Goal: Task Accomplishment & Management: Complete application form

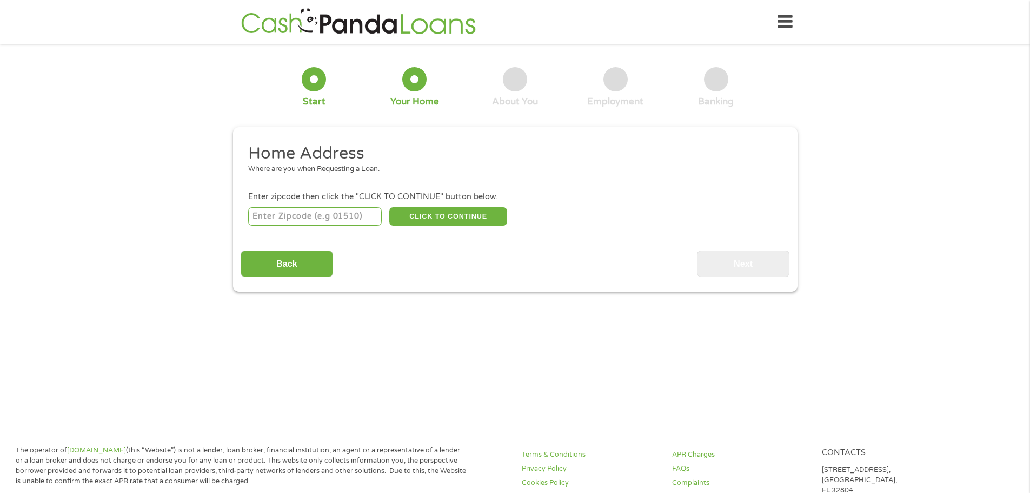
click at [342, 218] on input "number" at bounding box center [315, 216] width 134 height 18
type input "74434"
click at [408, 217] on button "CLICK TO CONTINUE" at bounding box center [448, 216] width 118 height 18
type input "74434"
type input "Fort [PERSON_NAME]"
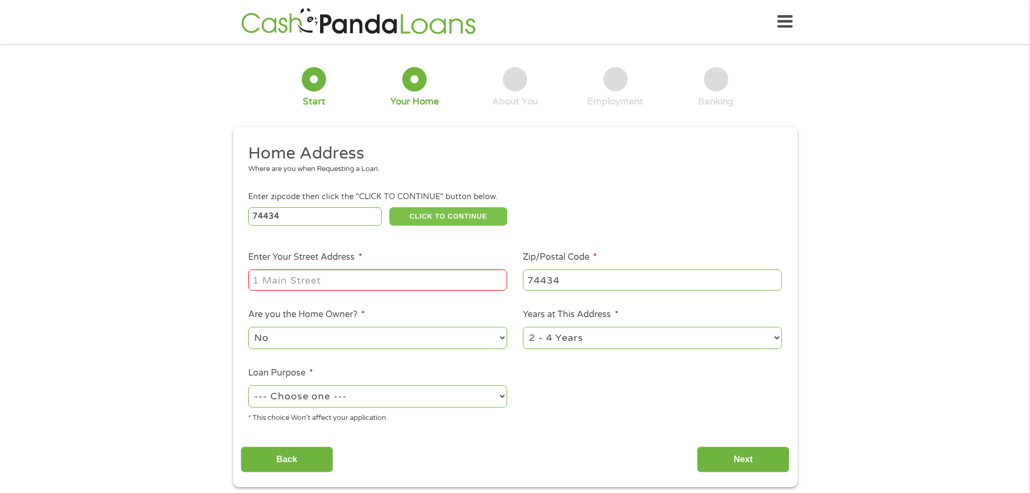
click at [413, 217] on button "CLICK TO CONTINUE" at bounding box center [448, 216] width 118 height 18
click at [395, 277] on input "Enter Your Street Address *" at bounding box center [377, 279] width 259 height 21
type input "[STREET_ADDRESS]"
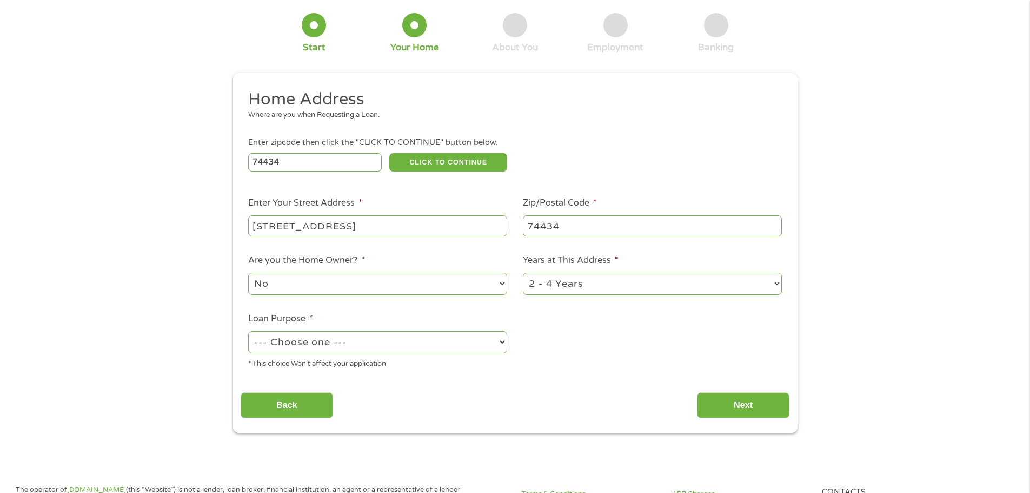
click at [538, 281] on select "1 Year or less 1 - 2 Years 2 - 4 Years Over 4 Years" at bounding box center [652, 284] width 259 height 22
select select "12months"
click at [523, 274] on select "1 Year or less 1 - 2 Years 2 - 4 Years Over 4 Years" at bounding box center [652, 284] width 259 height 22
click at [382, 350] on select "--- Choose one --- Pay Bills Debt Consolidation Home Improvement Major Purchase…" at bounding box center [377, 342] width 259 height 22
select select "medicalexpenses"
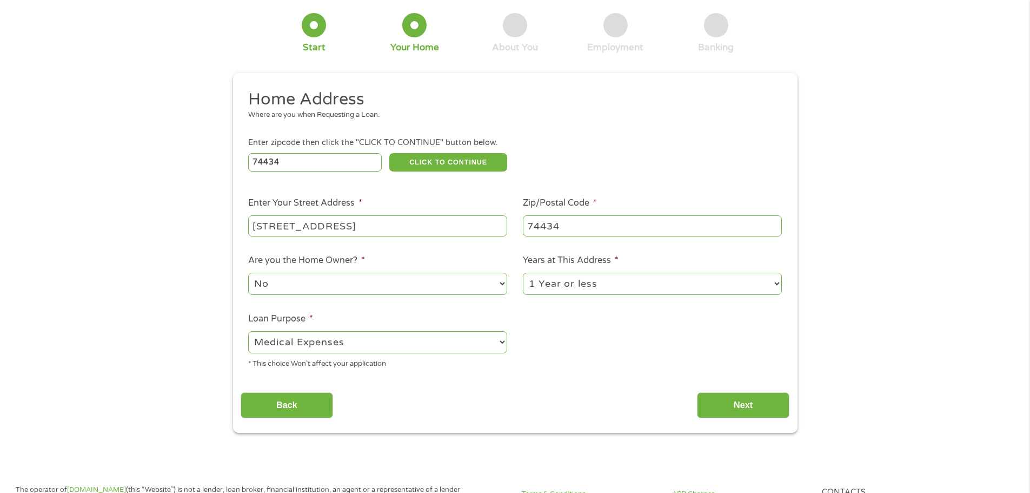
click at [248, 332] on select "--- Choose one --- Pay Bills Debt Consolidation Home Improvement Major Purchase…" at bounding box center [377, 342] width 259 height 22
click at [729, 411] on input "Next" at bounding box center [743, 405] width 92 height 27
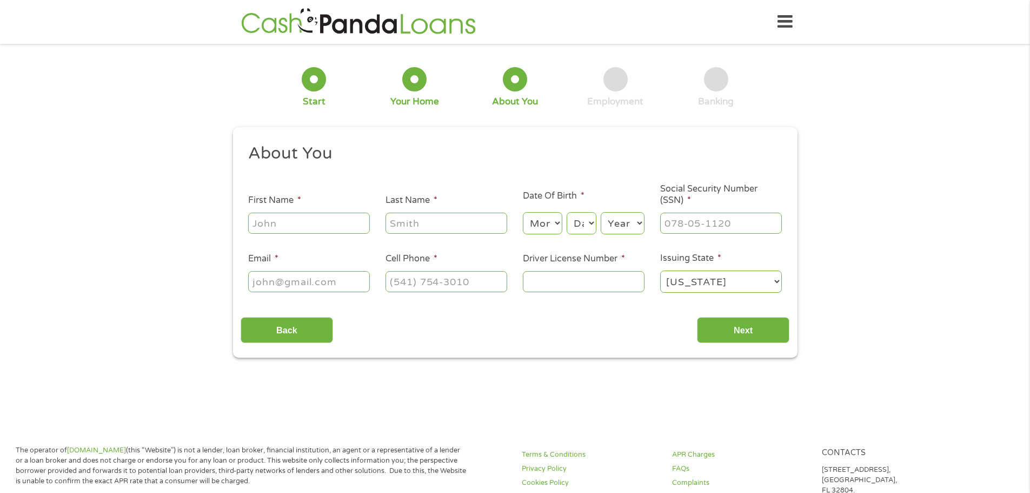
scroll to position [4, 4]
click at [342, 226] on input "First Name *" at bounding box center [309, 223] width 122 height 21
type input "[PERSON_NAME]"
type input "[EMAIL_ADDRESS][DOMAIN_NAME]"
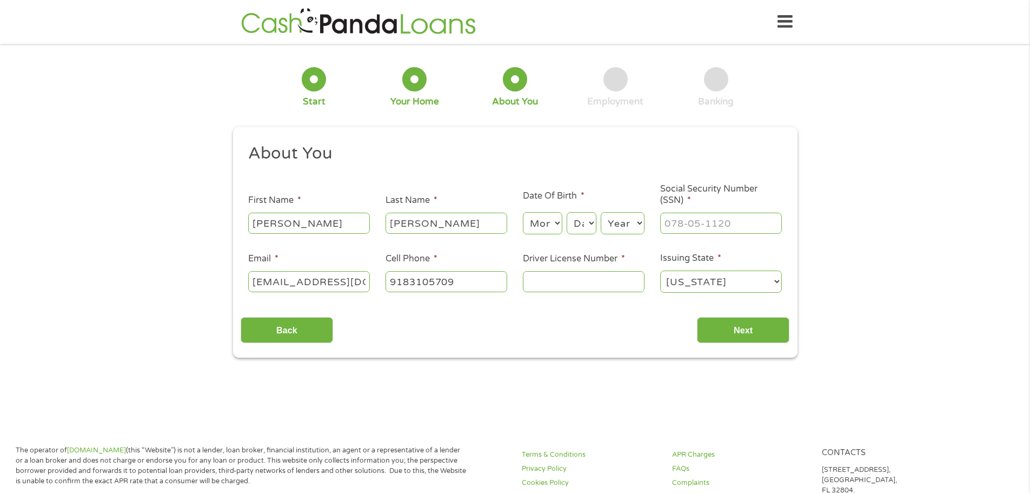
type input "[PHONE_NUMBER]"
click at [545, 275] on input "Driver License Number *" at bounding box center [584, 281] width 122 height 21
type input "T\085523949"
click at [674, 225] on input "___-__-____" at bounding box center [721, 223] width 122 height 21
type input "448-62-9399"
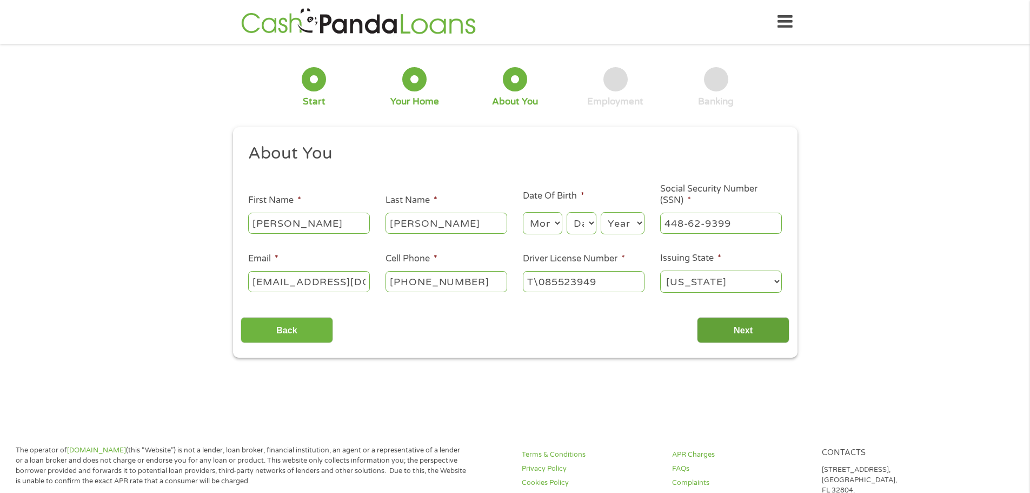
click at [720, 340] on input "Next" at bounding box center [743, 330] width 92 height 27
click at [539, 287] on input "T\085523949" at bounding box center [584, 281] width 122 height 21
type input "T085523949"
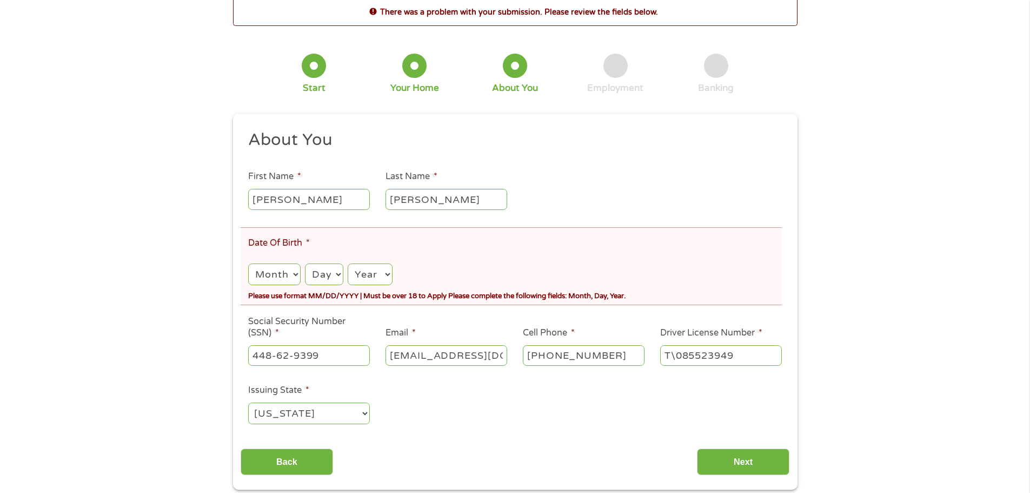
scroll to position [108, 0]
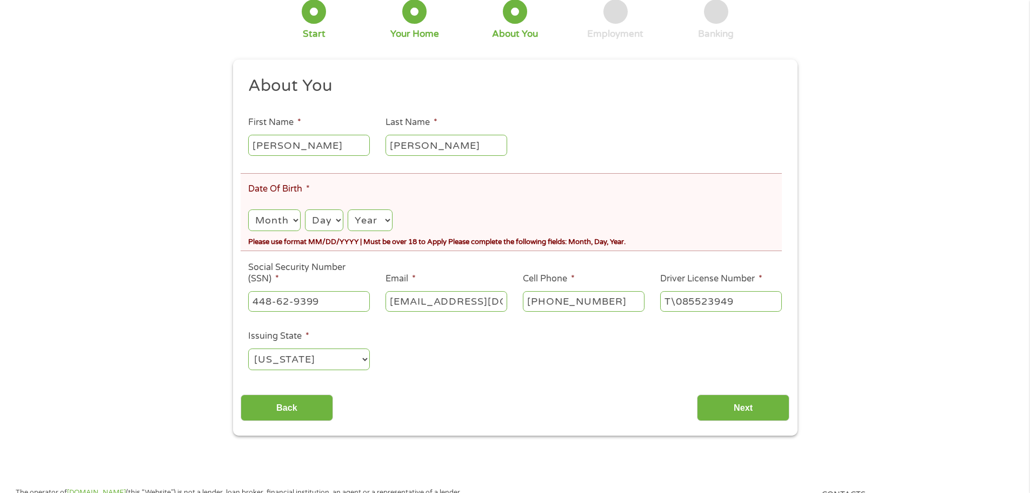
click at [292, 226] on select "Month 1 2 3 4 5 6 7 8 9 10 11 12" at bounding box center [274, 220] width 52 height 22
select select "8"
click at [248, 209] on select "Month 1 2 3 4 5 6 7 8 9 10 11 12" at bounding box center [274, 220] width 52 height 22
click at [338, 224] on select "Day 1 2 3 4 5 6 7 8 9 10 11 12 13 14 15 16 17 18 19 20 21 22 23 24 25 26 27 28 …" at bounding box center [324, 220] width 38 height 22
select select "9"
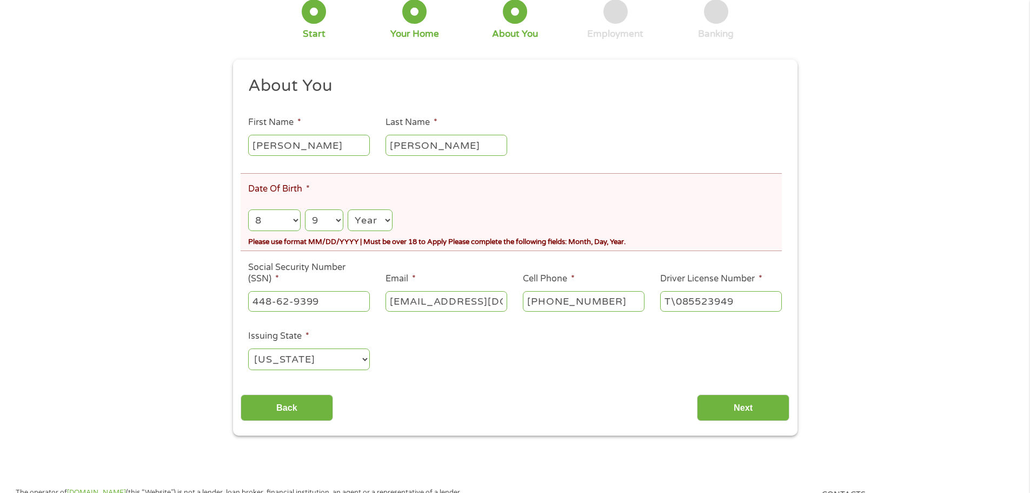
click at [305, 209] on select "Day 1 2 3 4 5 6 7 8 9 10 11 12 13 14 15 16 17 18 19 20 21 22 23 24 25 26 27 28 …" at bounding box center [324, 220] width 38 height 22
click at [389, 219] on select "Year [DATE] 2006 2005 2004 2003 2002 2001 2000 1999 1998 1997 1996 1995 1994 19…" at bounding box center [370, 220] width 44 height 22
click at [348, 209] on select "Year [DATE] 2006 2005 2004 2003 2002 2001 2000 1999 1998 1997 1996 1995 1994 19…" at bounding box center [370, 220] width 44 height 22
click at [378, 216] on select "Year [DATE] 2006 2005 2004 2003 2002 2001 2000 1999 1998 1997 1996 1995 1994 19…" at bounding box center [370, 220] width 44 height 22
select select "1963"
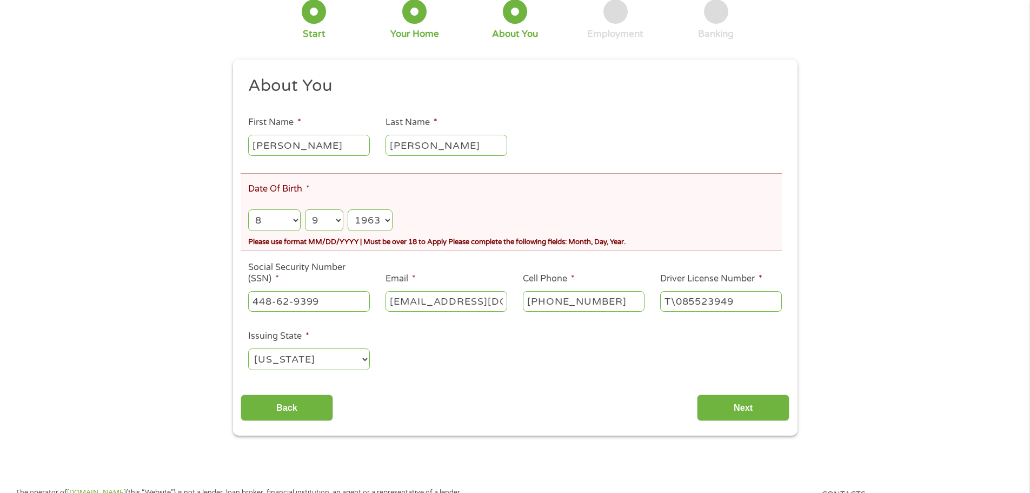
click at [348, 209] on select "Year [DATE] 2006 2005 2004 2003 2002 2001 2000 1999 1998 1997 1996 1995 1994 19…" at bounding box center [370, 220] width 44 height 22
drag, startPoint x: 732, startPoint y: 404, endPoint x: 693, endPoint y: 362, distance: 57.0
click at [696, 371] on div "About You This field is hidden when viewing the form Title * --- Choose one ---…" at bounding box center [515, 248] width 549 height 346
click at [675, 299] on input "T\085523949" at bounding box center [721, 301] width 122 height 21
type input "T085523949"
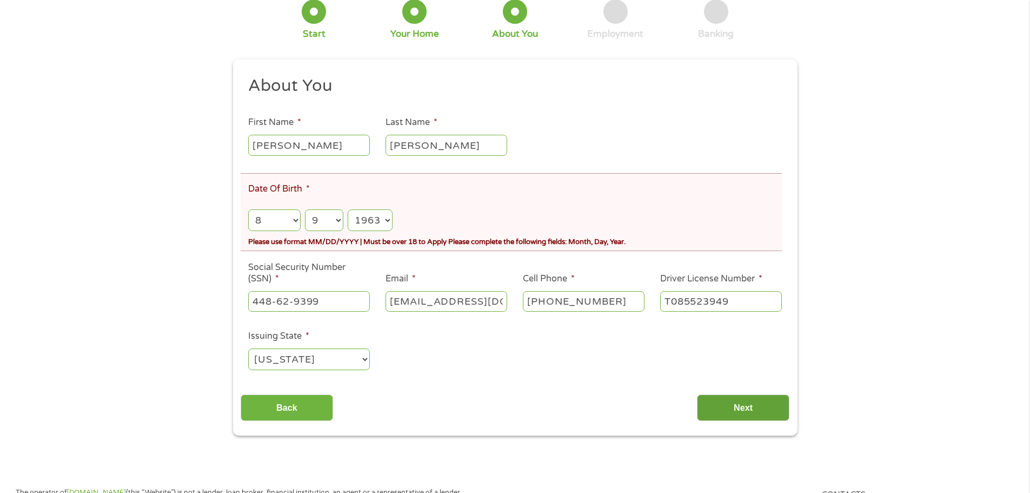
click at [726, 404] on input "Next" at bounding box center [743, 407] width 92 height 27
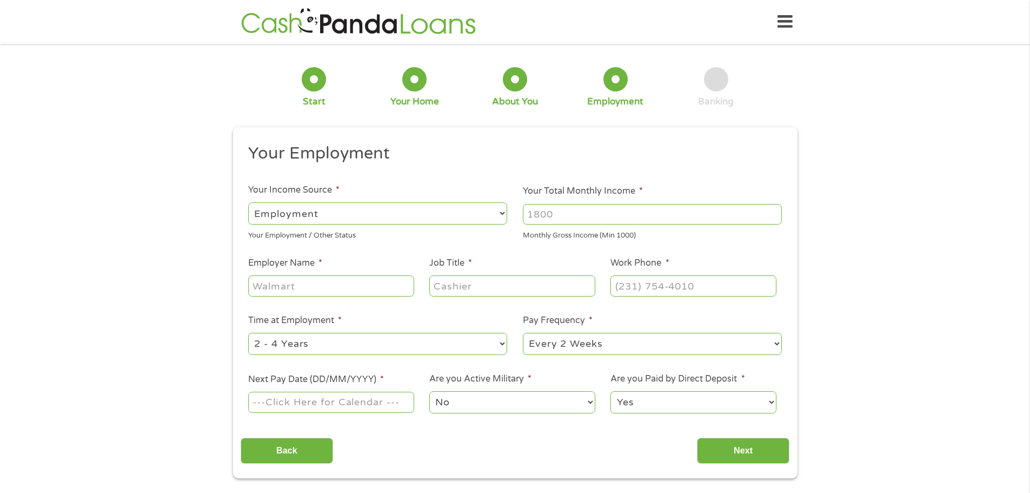
click at [366, 215] on select "--- Choose one --- Employment [DEMOGRAPHIC_DATA] Benefits" at bounding box center [377, 213] width 259 height 22
click at [248, 202] on select "--- Choose one --- Employment [DEMOGRAPHIC_DATA] Benefits" at bounding box center [377, 213] width 259 height 22
click at [558, 224] on div at bounding box center [652, 214] width 259 height 25
drag, startPoint x: 561, startPoint y: 217, endPoint x: 530, endPoint y: 221, distance: 32.1
click at [530, 221] on input "Your Total Monthly Income *" at bounding box center [652, 214] width 259 height 21
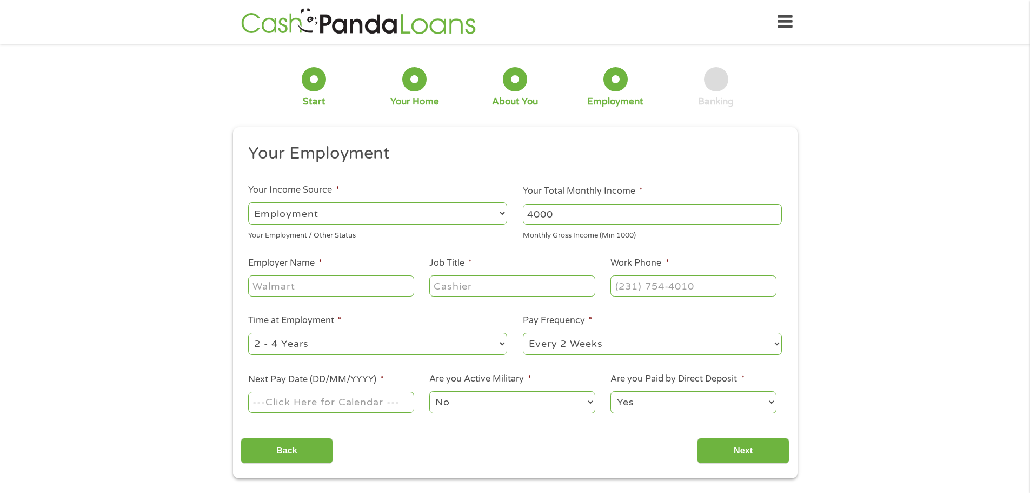
type input "4000"
click at [355, 294] on input "Employer Name *" at bounding box center [331, 285] width 166 height 21
click at [259, 287] on input "lPoprverbs Technology" at bounding box center [331, 285] width 166 height 21
click at [272, 286] on input "Poprverbs Technology" at bounding box center [331, 285] width 166 height 21
type input "Proverbs Technology"
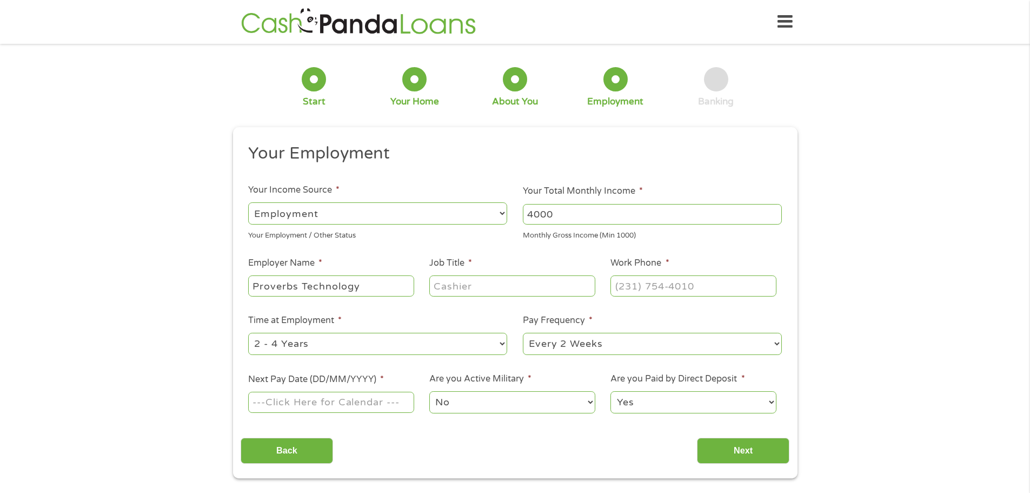
click at [521, 288] on input "Job Title *" at bounding box center [512, 285] width 166 height 21
type input "L"
type input "Softwarew Developer"
click at [623, 281] on input "(___) ___-____" at bounding box center [694, 285] width 166 height 21
type input "[PHONE_NUMBER]"
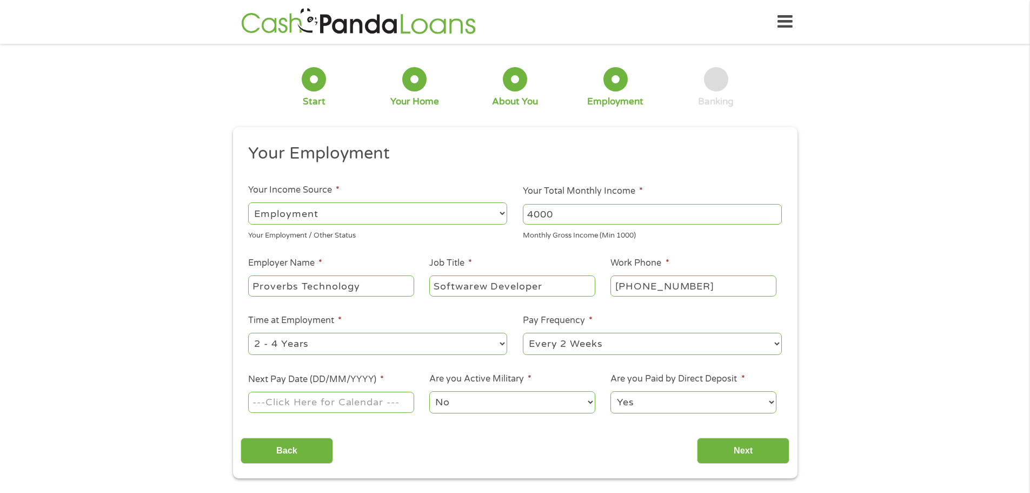
click at [402, 349] on select "--- Choose one --- 1 Year or less 1 - 2 Years 2 - 4 Years Over 4 Years" at bounding box center [377, 344] width 259 height 22
select select "12months"
click at [248, 333] on select "--- Choose one --- 1 Year or less 1 - 2 Years 2 - 4 Years Over 4 Years" at bounding box center [377, 344] width 259 height 22
click at [349, 402] on input "Next Pay Date (DD/MM/YYYY) *" at bounding box center [331, 402] width 166 height 21
type input "[DATE]"
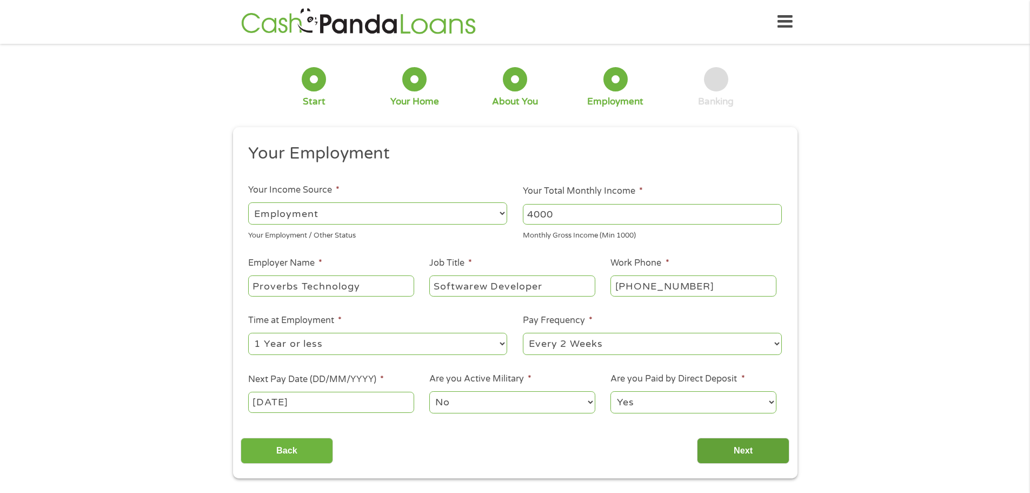
click at [723, 462] on input "Next" at bounding box center [743, 451] width 92 height 27
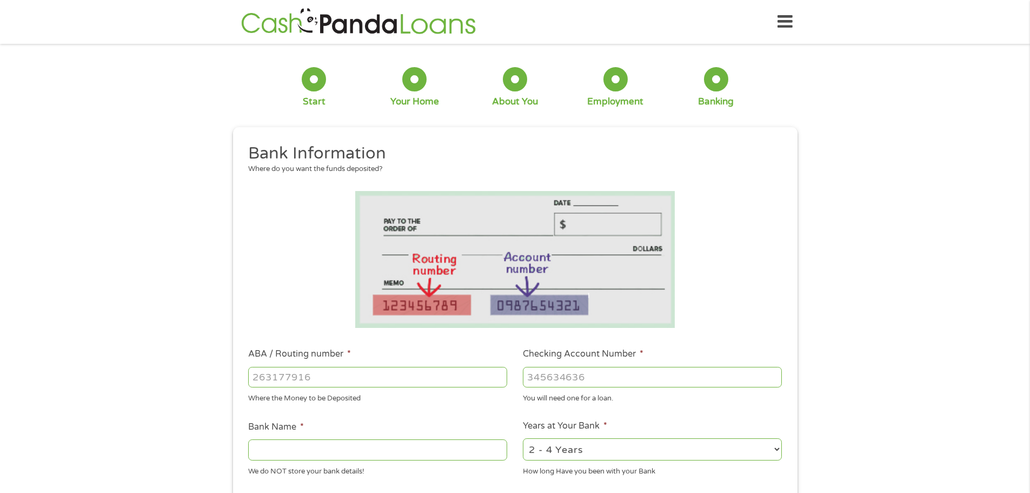
scroll to position [4, 4]
click at [293, 372] on input "ABA / Routing number *" at bounding box center [377, 377] width 259 height 21
type input "031101279"
type input "THE BANCORP BANK"
type input "031101279"
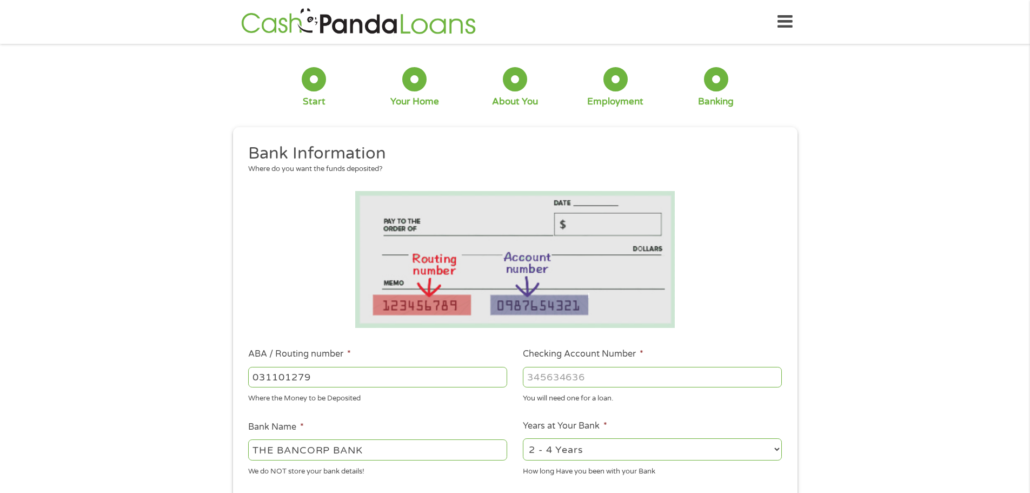
click at [540, 374] on input "Checking Account Number *" at bounding box center [652, 377] width 259 height 21
type input "450562129"
click at [554, 448] on select "2 - 4 Years 6 - 12 Months 1 - 2 Years Over 4 Years" at bounding box center [652, 449] width 259 height 22
select select "12months"
click at [523, 438] on select "2 - 4 Years 6 - 12 Months 1 - 2 Years Over 4 Years" at bounding box center [652, 449] width 259 height 22
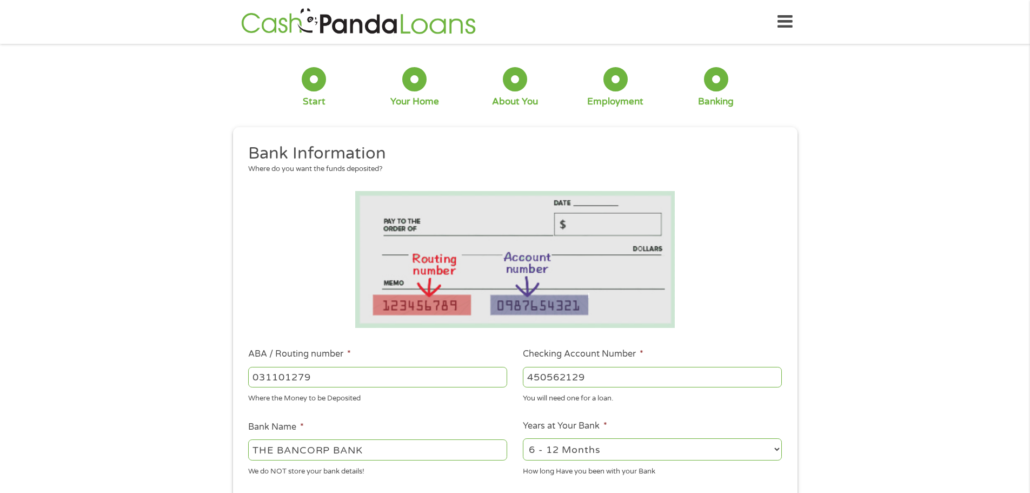
click at [552, 398] on div "You will need one for a loan." at bounding box center [652, 396] width 259 height 15
drag, startPoint x: 551, startPoint y: 398, endPoint x: 797, endPoint y: 303, distance: 263.9
click at [797, 303] on div "This field is hidden when viewing the form gclid EAIaIQobChMI5bSWtbOGkAMVvTfOBx…" at bounding box center [515, 432] width 565 height 611
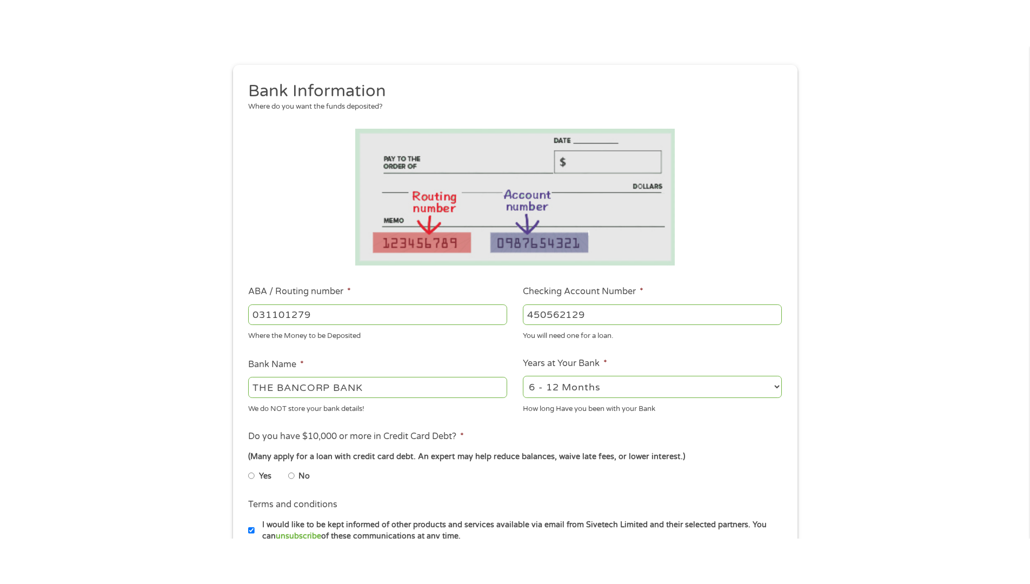
scroll to position [216, 0]
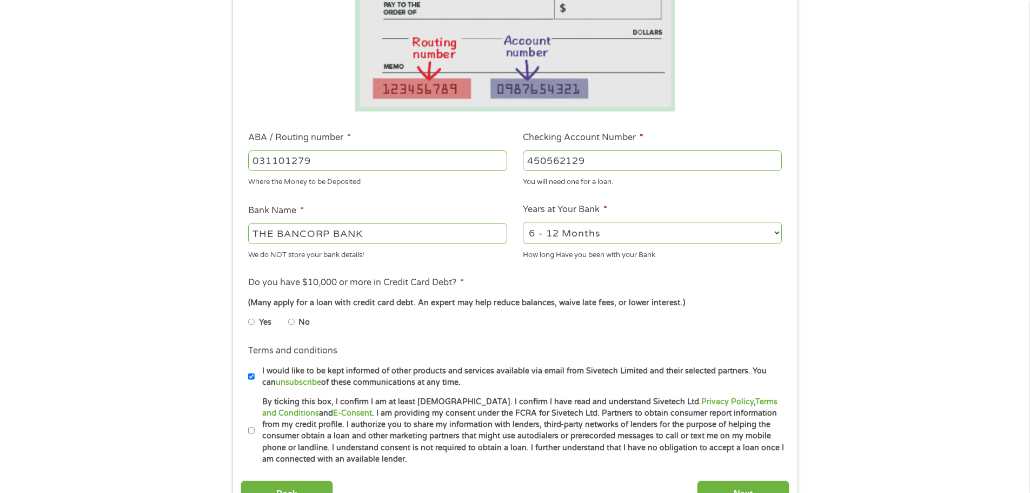
click at [252, 321] on input "Yes" at bounding box center [251, 321] width 6 height 17
radio input "true"
click at [254, 431] on input "By ticking this box, I confirm I am at least [DEMOGRAPHIC_DATA]. I confirm I ha…" at bounding box center [251, 430] width 6 height 17
checkbox input "true"
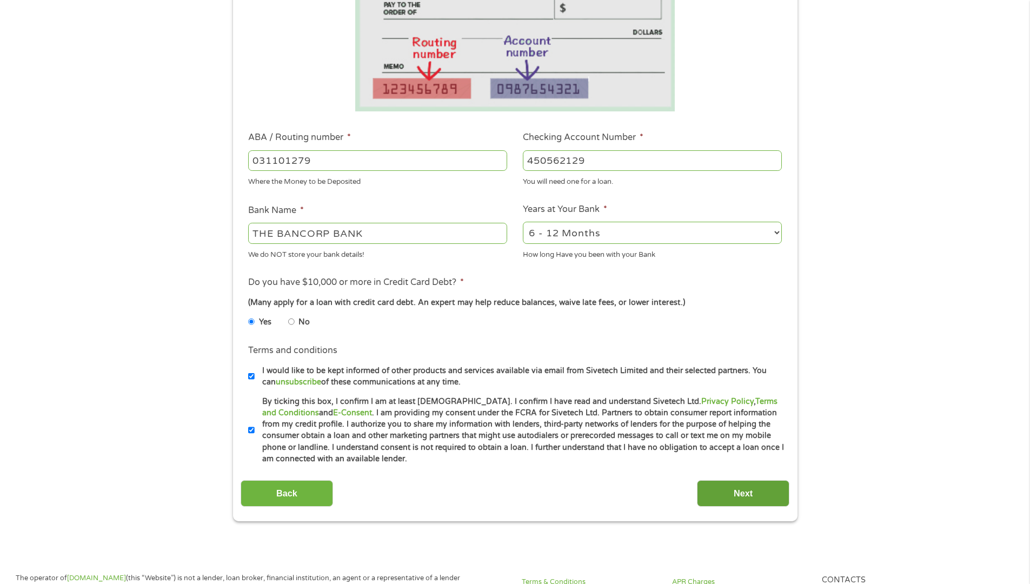
click at [700, 504] on input "Next" at bounding box center [743, 493] width 92 height 27
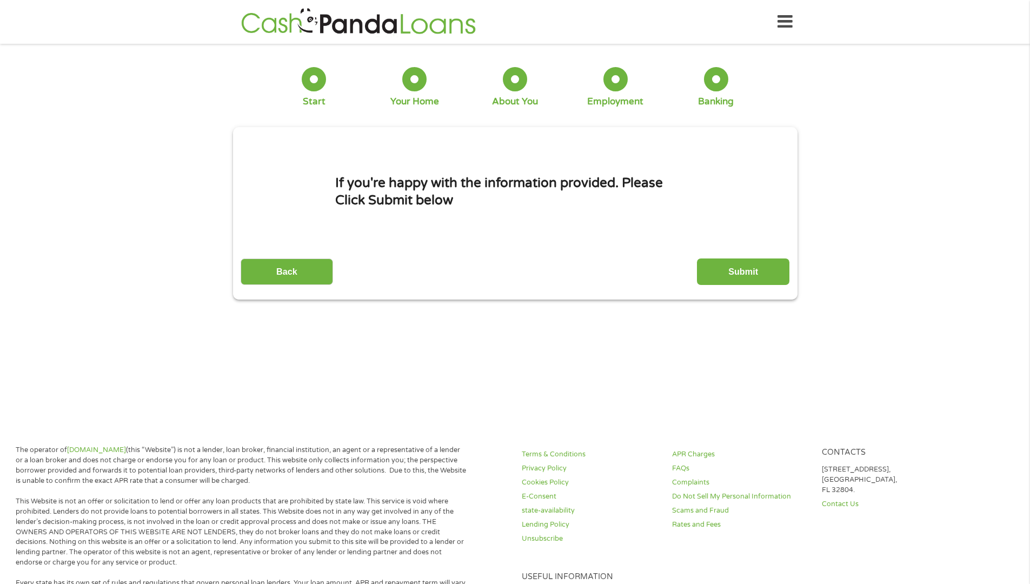
scroll to position [4, 4]
click at [729, 279] on input "Submit" at bounding box center [743, 272] width 92 height 27
